Goal: Transaction & Acquisition: Purchase product/service

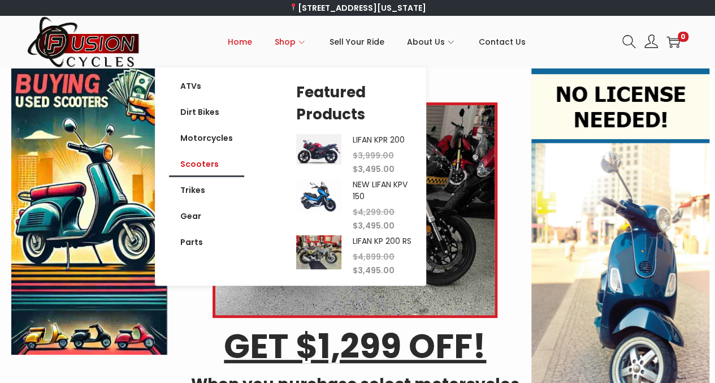
click at [209, 167] on link "Scooters" at bounding box center [206, 164] width 75 height 26
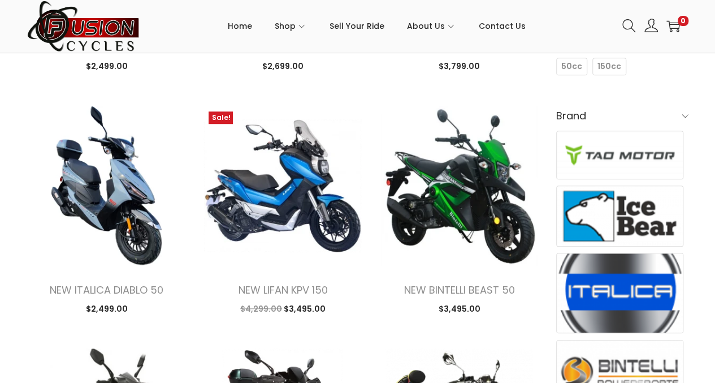
scroll to position [339, 0]
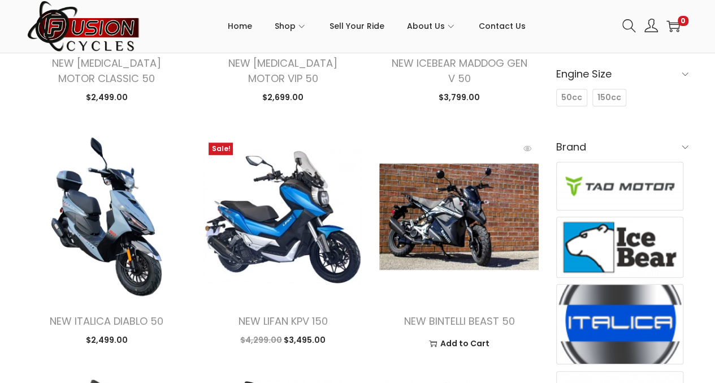
click at [447, 235] on img at bounding box center [458, 216] width 159 height 159
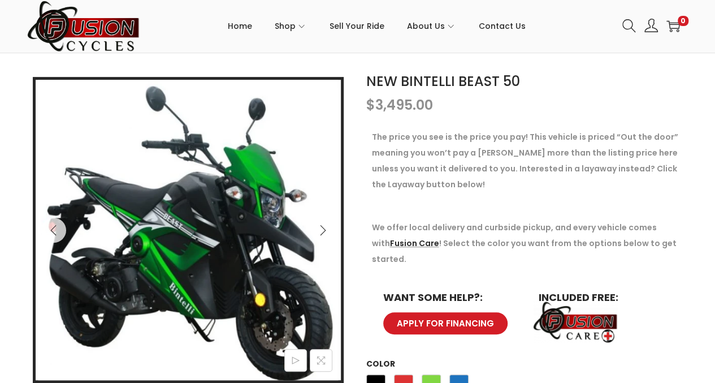
scroll to position [181, 0]
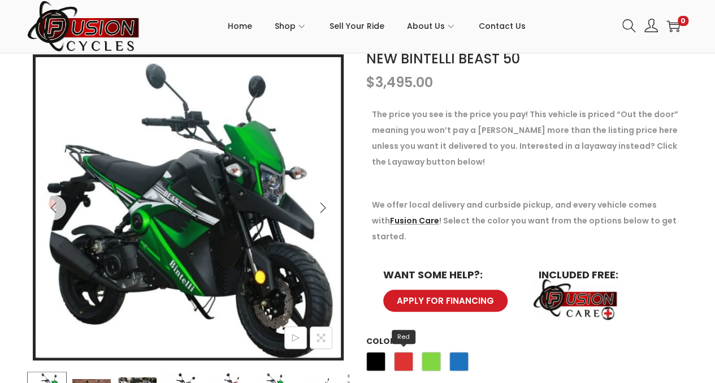
click at [400, 352] on span "Red" at bounding box center [403, 361] width 19 height 19
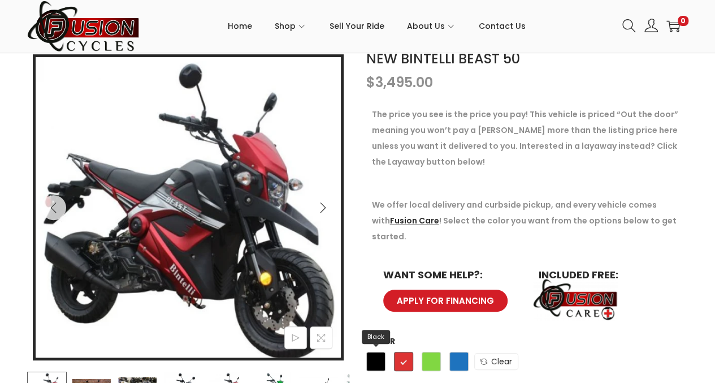
click at [371, 352] on span "Black" at bounding box center [375, 361] width 19 height 19
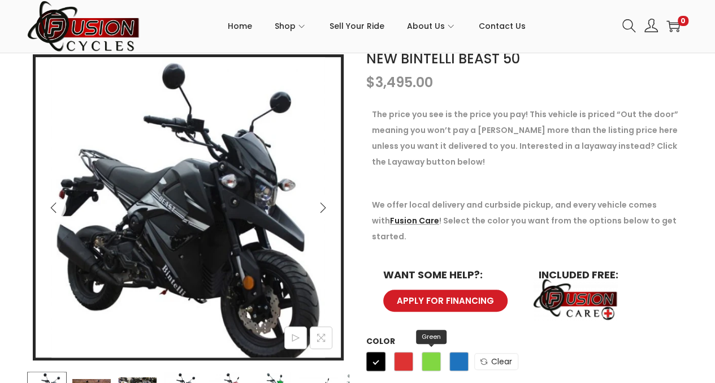
click at [434, 352] on span "Green" at bounding box center [431, 361] width 19 height 19
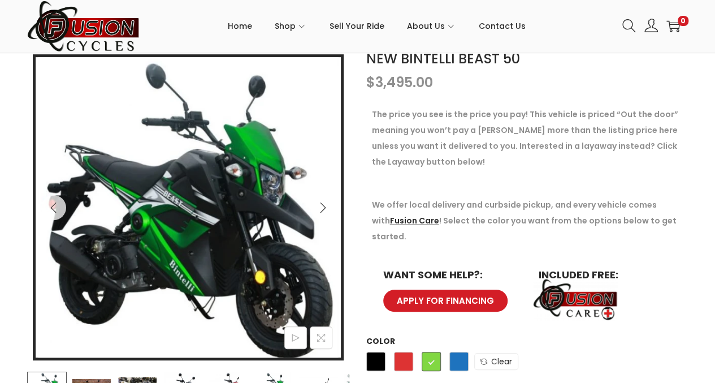
click at [473, 348] on td "Choose an option Black [PERSON_NAME] Blue Black [PERSON_NAME] Blue Clear" at bounding box center [527, 364] width 322 height 33
click at [457, 352] on span "Blue" at bounding box center [459, 361] width 19 height 19
